Goal: Find specific page/section: Find specific page/section

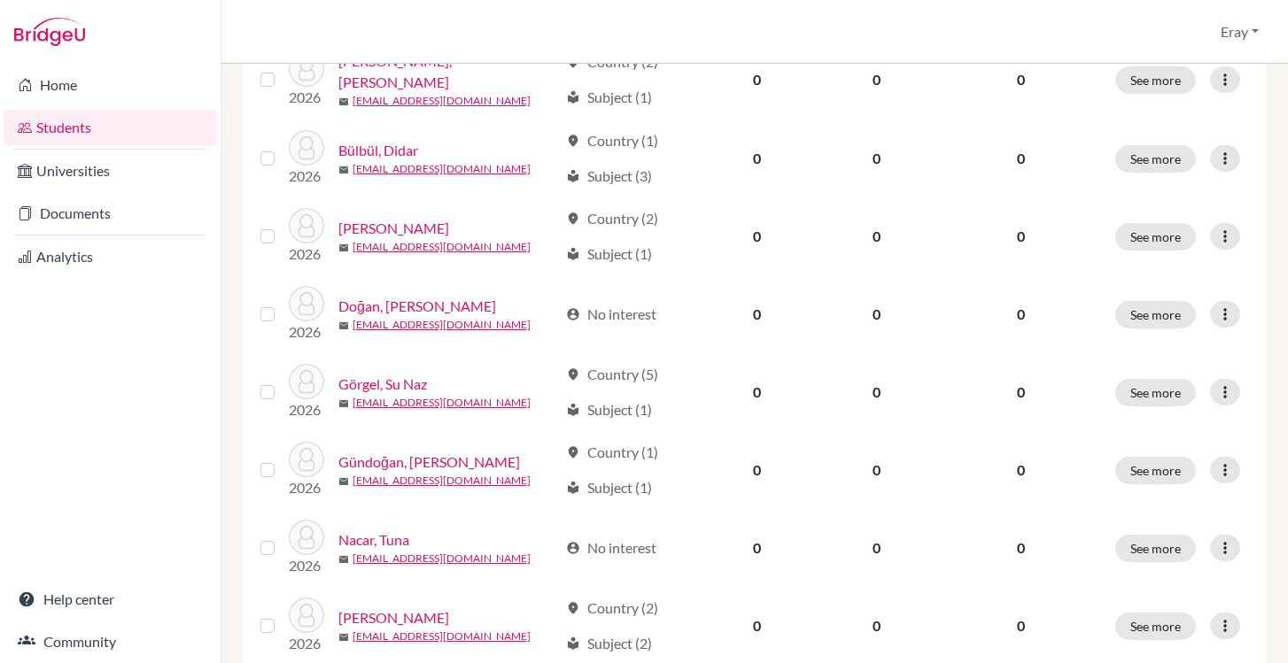
scroll to position [345, 0]
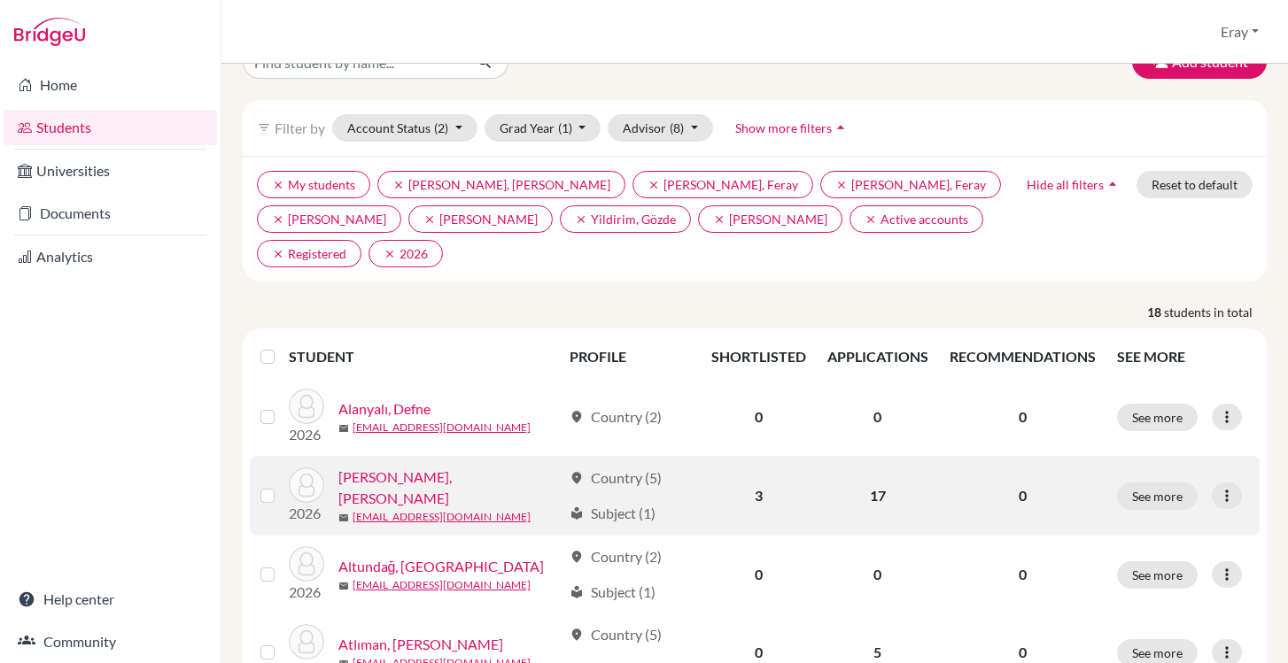
scroll to position [45, 0]
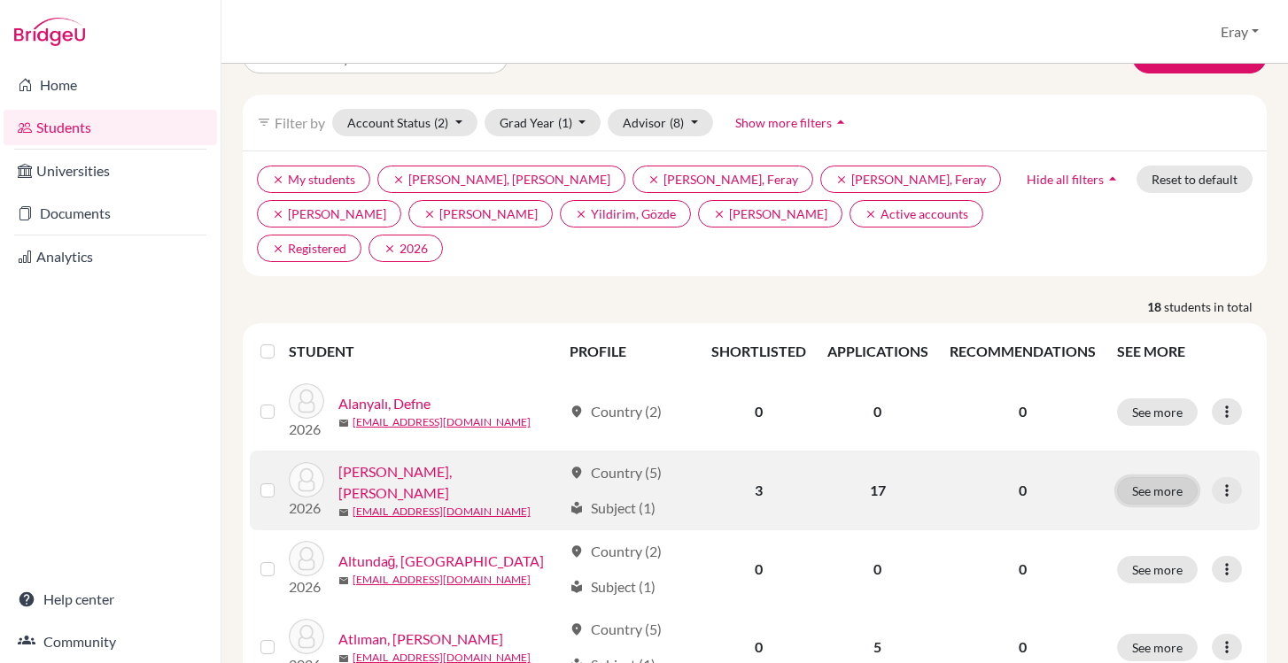
click at [1150, 477] on button "See more" at bounding box center [1157, 490] width 81 height 27
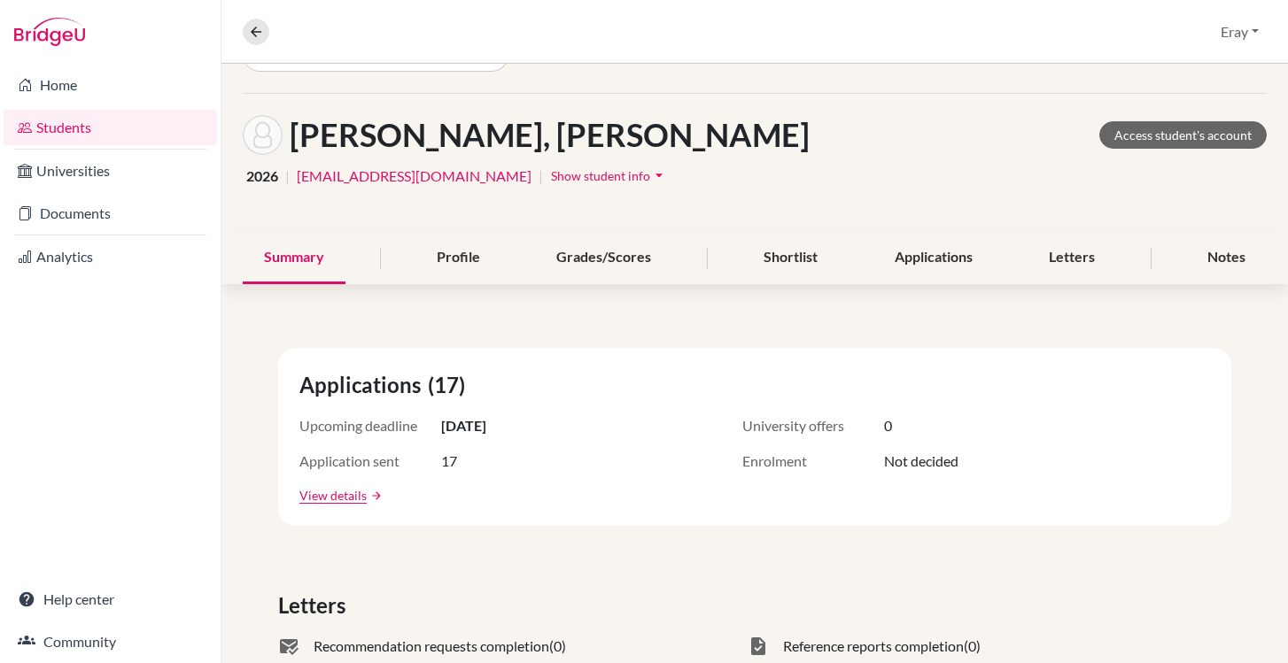
scroll to position [50, 0]
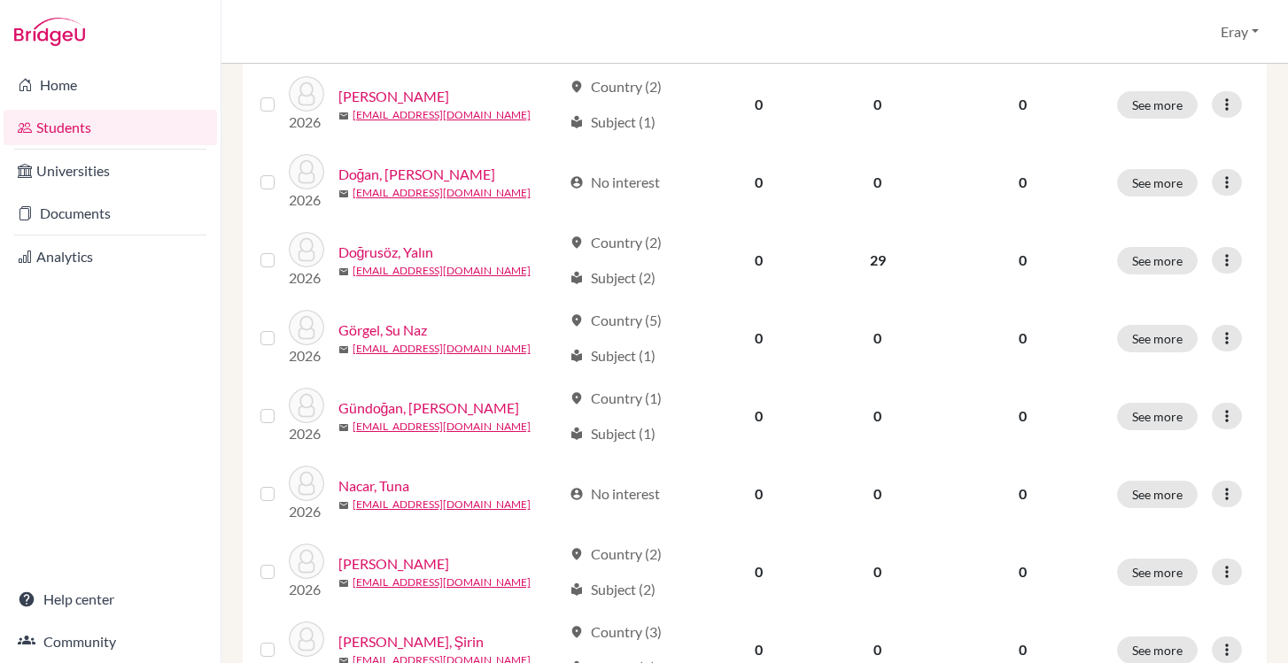
scroll to position [1207, 0]
